Goal: Check status: Check status

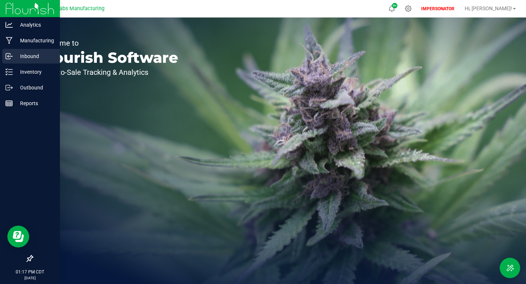
click at [26, 56] on p "Inbound" at bounding box center [35, 56] width 44 height 9
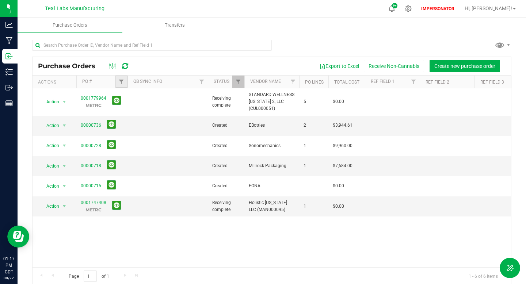
click at [122, 86] on link "Filter" at bounding box center [121, 82] width 12 height 12
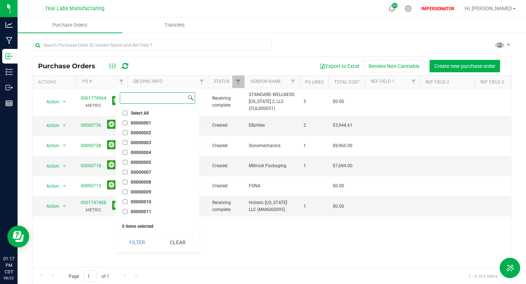
click at [132, 98] on input at bounding box center [153, 98] width 66 height 11
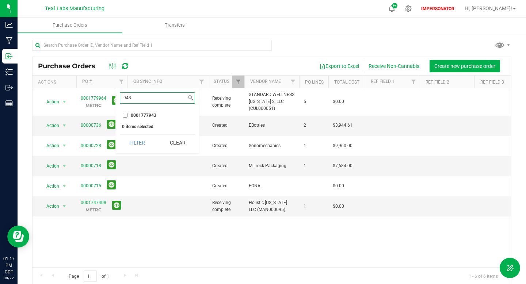
type input "943"
click at [125, 113] on input "0001777943" at bounding box center [125, 115] width 5 height 5
checkbox input "true"
click at [137, 147] on button "Filter" at bounding box center [137, 143] width 35 height 16
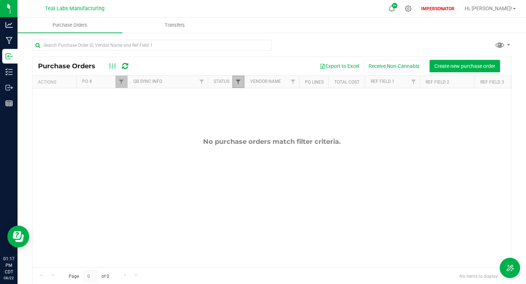
click at [236, 85] on span "Filter" at bounding box center [238, 82] width 6 height 6
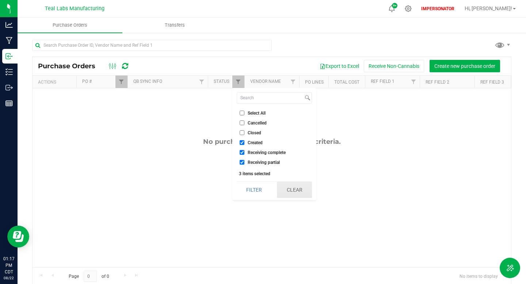
click at [288, 184] on button "Clear" at bounding box center [294, 190] width 35 height 16
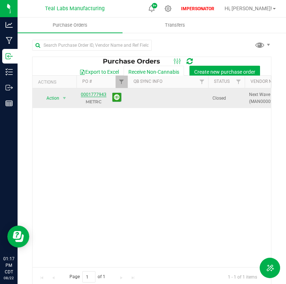
click at [93, 96] on link "0001777943" at bounding box center [94, 94] width 26 height 5
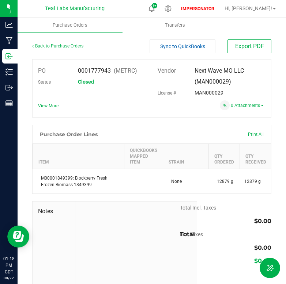
click at [285, 153] on div "Back to Purchase Orders Sync to QuickBooks Export PDF PO 0001777943 (METRC) Sta…" at bounding box center [152, 169] width 268 height 275
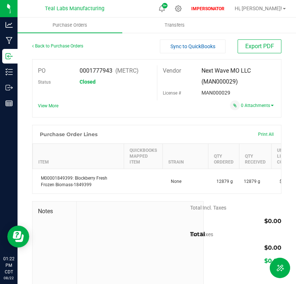
click at [101, 71] on span "0001777943" at bounding box center [96, 70] width 33 height 7
copy span "0001777943"
click at [106, 70] on span "0001777943" at bounding box center [96, 70] width 33 height 7
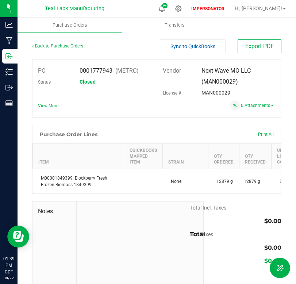
click at [295, 109] on div "Back to Purchase Orders Sync to QuickBooks Export PDF PO 0001777943 (METRC) Sta…" at bounding box center [157, 169] width 279 height 275
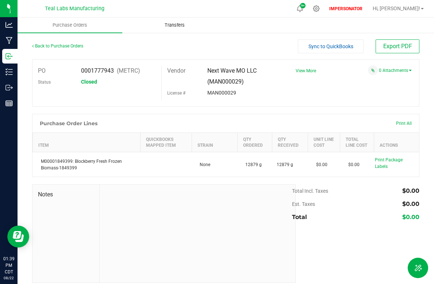
click at [174, 28] on span "Transfers" at bounding box center [175, 25] width 40 height 7
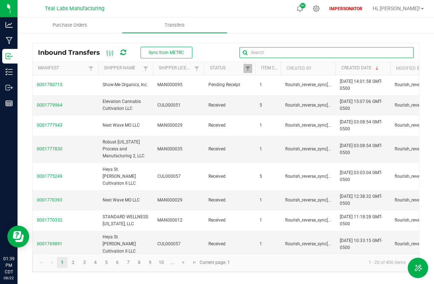
click at [393, 53] on input "text" at bounding box center [327, 52] width 174 height 11
paste input "0001777943"
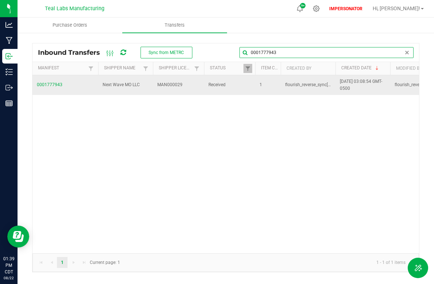
type input "0001777943"
click at [57, 84] on span "0001777943" at bounding box center [65, 84] width 57 height 7
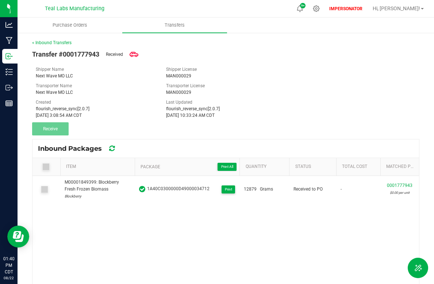
drag, startPoint x: 33, startPoint y: 53, endPoint x: 103, endPoint y: 54, distance: 69.7
click at [103, 54] on span "Transfer #0001777943 Received" at bounding box center [85, 54] width 106 height 16
copy span "Transfer #0001777943"
click at [433, 127] on div "< Inbound Transfers Transfer #0001777943 Received Shipper Name Next Wave MO LLC…" at bounding box center [226, 207] width 417 height 351
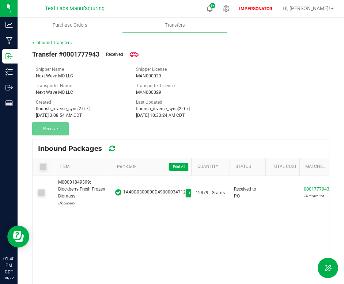
drag, startPoint x: 136, startPoint y: 103, endPoint x: 201, endPoint y: 111, distance: 65.4
click at [202, 111] on div "Last Updated flourish_reverse_sync[2.0.7] [DATE] 10:33:24 AM CDT" at bounding box center [180, 109] width 100 height 20
drag, startPoint x: 200, startPoint y: 114, endPoint x: 133, endPoint y: 103, distance: 67.7
click at [133, 102] on div "Last Updated flourish_reverse_sync[2.0.7] [DATE] 10:33:24 AM CDT" at bounding box center [180, 109] width 100 height 20
copy div "Last Updated flourish_reverse_sync[2.0.7] [DATE] 10:33:24 AM CDT"
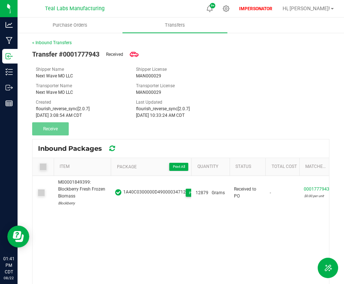
click at [160, 118] on div "[DATE] 10:33:24 AM CDT" at bounding box center [180, 115] width 89 height 7
drag, startPoint x: 164, startPoint y: 116, endPoint x: 215, endPoint y: 113, distance: 51.5
click at [215, 113] on div "[DATE] 10:33:24 AM CDT" at bounding box center [180, 115] width 89 height 7
copy div "10:33:24 AM CDT"
click at [343, 207] on div "< Inbound Transfers Transfer #0001777943 Received Shipper Name Next Wave MO LLC…" at bounding box center [181, 207] width 326 height 351
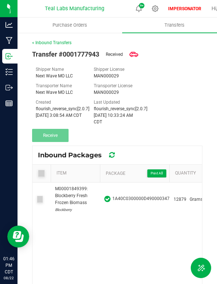
click at [115, 49] on span "Transfer #0001777943 Received" at bounding box center [85, 54] width 106 height 16
copy span "Received"
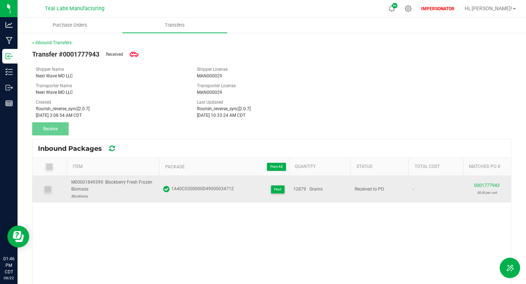
click at [484, 185] on span "0001777943" at bounding box center [487, 185] width 26 height 5
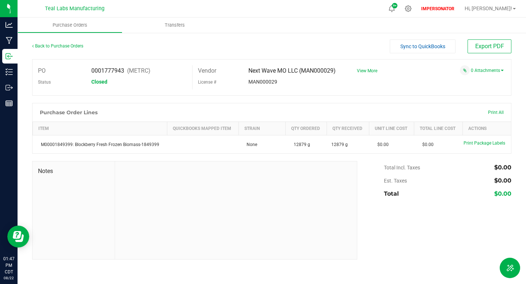
click at [75, 42] on div "Back to Purchase Orders" at bounding box center [92, 45] width 120 height 13
click at [74, 45] on link "Back to Purchase Orders" at bounding box center [57, 45] width 51 height 5
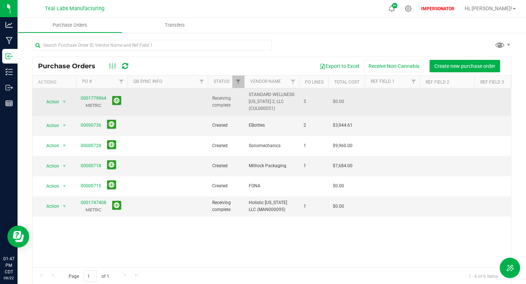
drag, startPoint x: 212, startPoint y: 97, endPoint x: 237, endPoint y: 101, distance: 25.5
click at [237, 102] on span "Receiving complete" at bounding box center [226, 102] width 28 height 14
copy span "Receiving complete"
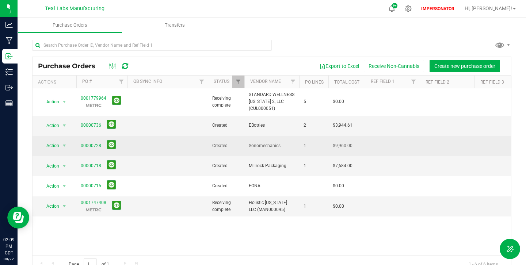
click at [148, 147] on td at bounding box center [167, 146] width 80 height 20
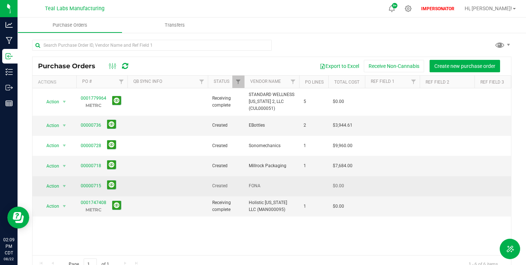
click at [171, 176] on td at bounding box center [167, 186] width 80 height 20
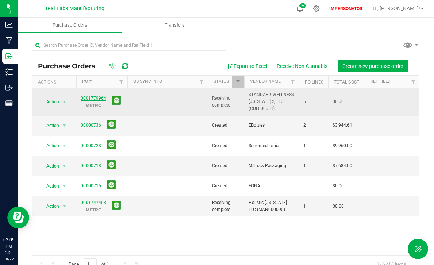
click at [89, 100] on link "0001779964" at bounding box center [94, 98] width 26 height 5
